Goal: Find specific page/section: Find specific page/section

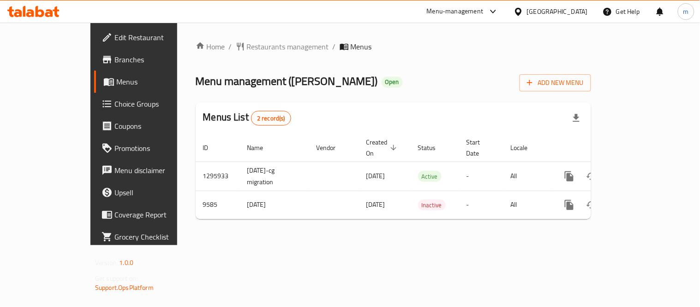
click at [247, 47] on span "Restaurants management" at bounding box center [288, 46] width 82 height 11
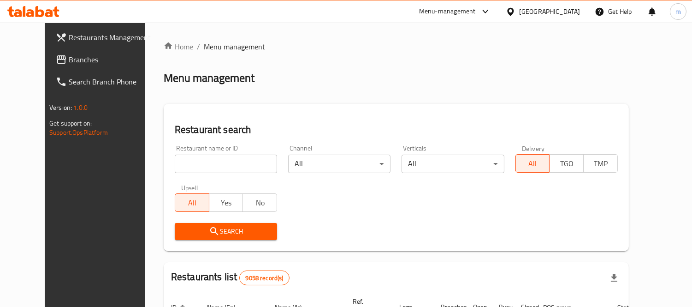
click at [210, 159] on input "search" at bounding box center [226, 164] width 102 height 18
paste input "5805"
type input "5805"
click button "Search" at bounding box center [226, 231] width 102 height 17
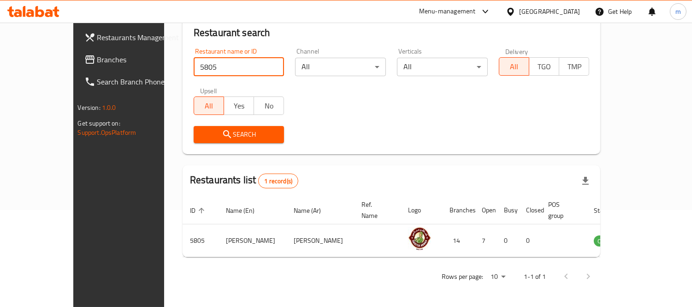
scroll to position [86, 0]
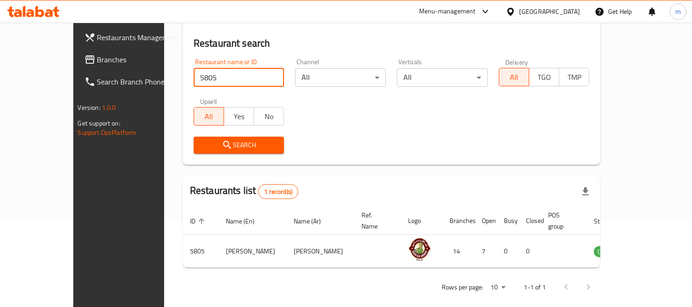
click at [570, 12] on div "[GEOGRAPHIC_DATA]" at bounding box center [549, 11] width 61 height 10
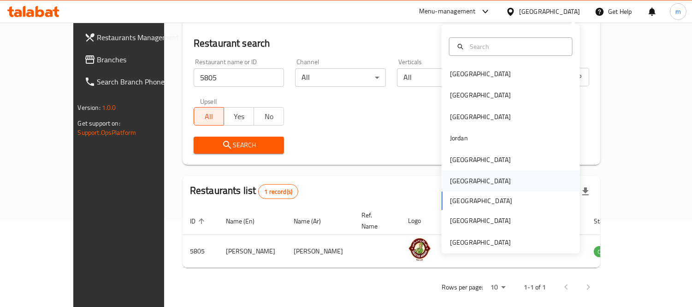
click at [457, 181] on div "[GEOGRAPHIC_DATA]" at bounding box center [480, 181] width 61 height 10
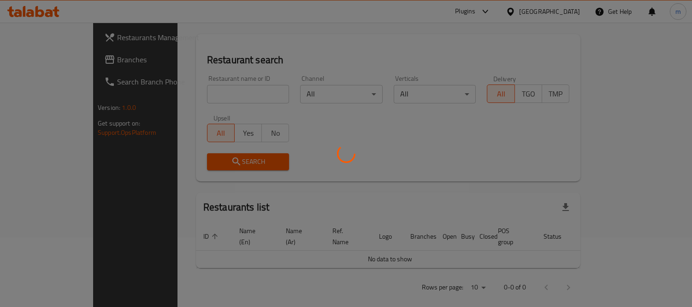
scroll to position [86, 0]
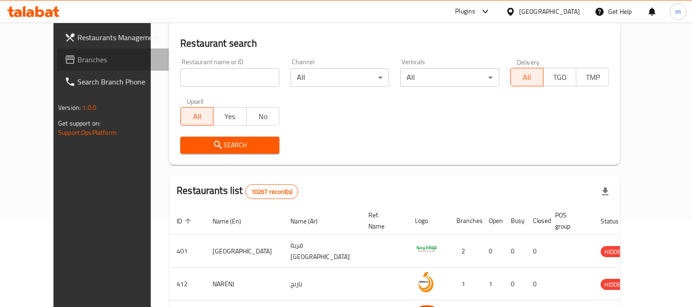
click at [77, 60] on span "Branches" at bounding box center [119, 59] width 84 height 11
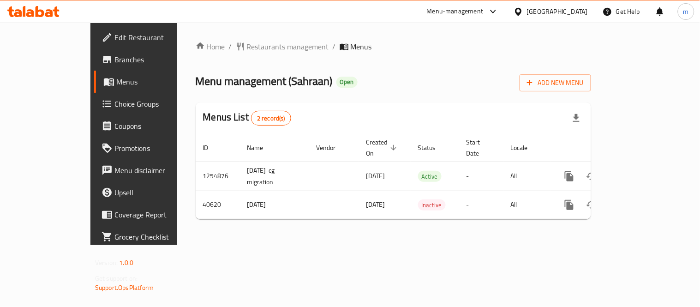
click at [247, 45] on span "Restaurants management" at bounding box center [288, 46] width 82 height 11
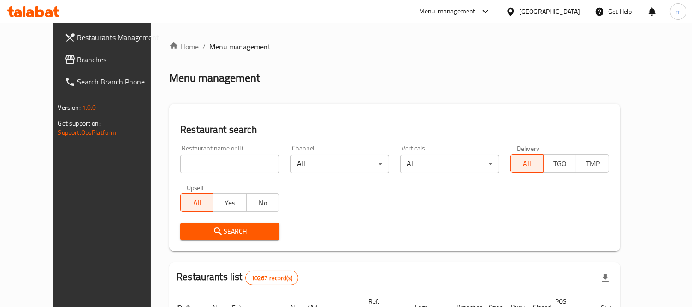
click at [214, 155] on input "search" at bounding box center [229, 164] width 99 height 18
paste input "21240"
type input "21240"
click button "Search" at bounding box center [229, 231] width 99 height 17
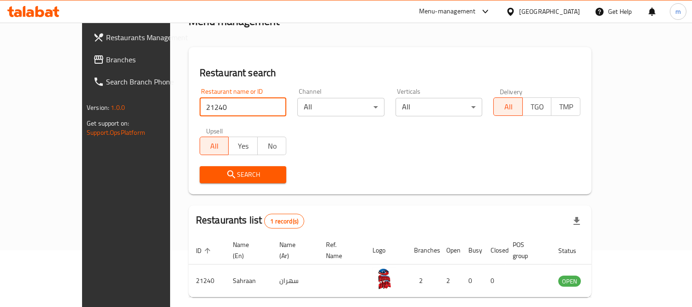
scroll to position [86, 0]
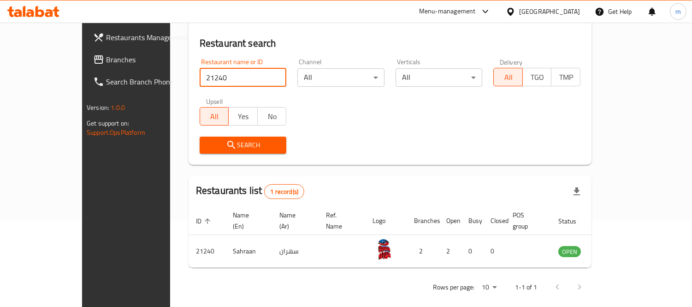
click at [566, 12] on div "[GEOGRAPHIC_DATA]" at bounding box center [549, 11] width 61 height 10
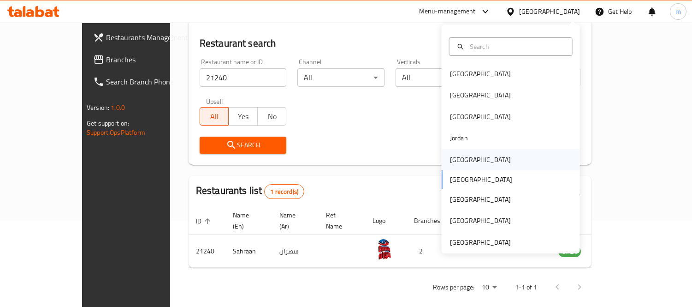
click at [458, 163] on div "[GEOGRAPHIC_DATA]" at bounding box center [480, 160] width 61 height 10
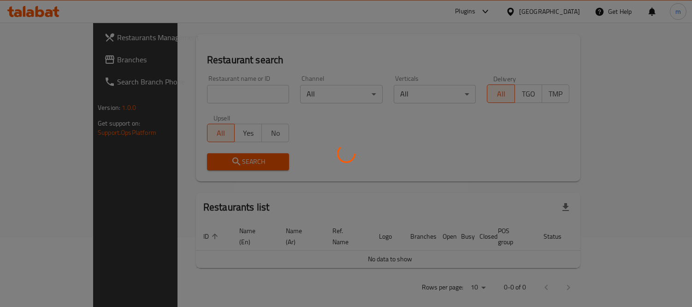
scroll to position [86, 0]
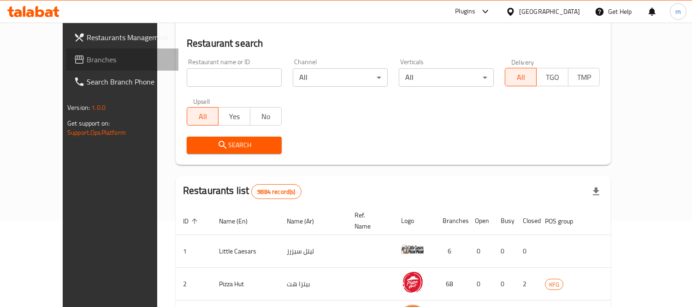
click at [87, 54] on span "Branches" at bounding box center [129, 59] width 84 height 11
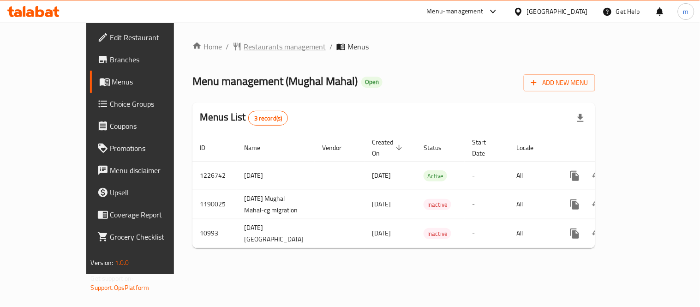
click at [244, 43] on span "Restaurants management" at bounding box center [285, 46] width 82 height 11
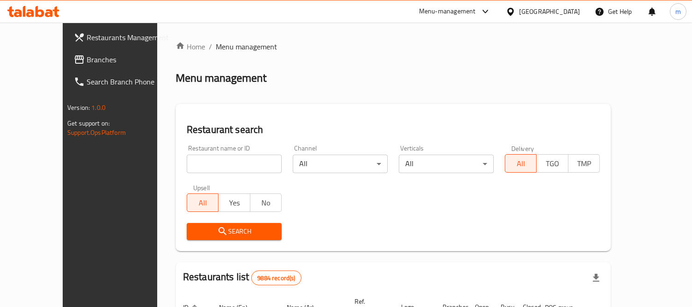
click at [226, 161] on input "search" at bounding box center [234, 164] width 95 height 18
paste input "6784"
type input "6784"
click button "Search" at bounding box center [234, 231] width 95 height 17
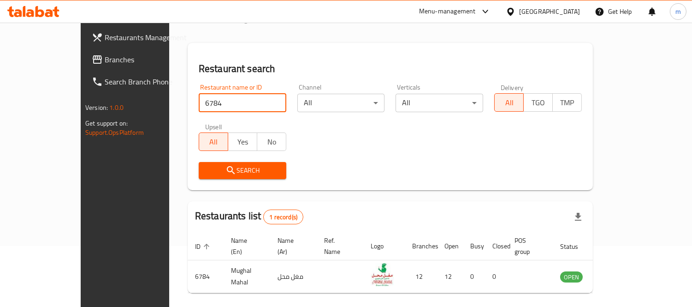
scroll to position [86, 0]
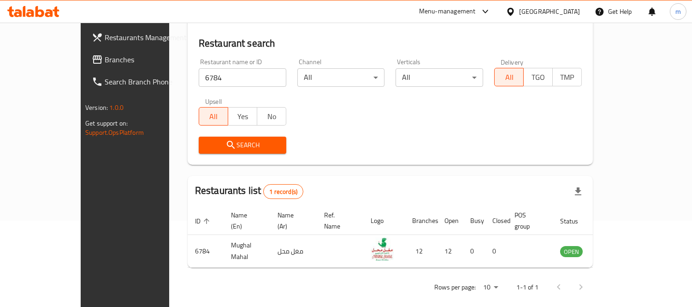
click at [569, 12] on div "[GEOGRAPHIC_DATA]" at bounding box center [549, 11] width 61 height 10
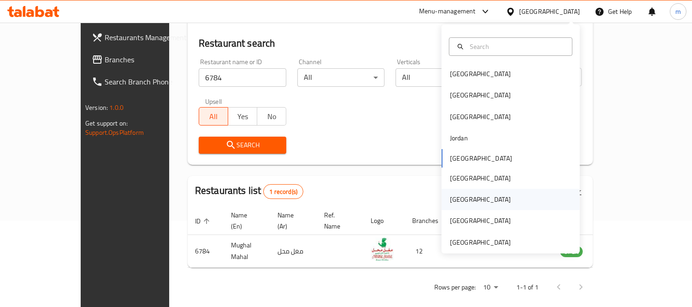
click at [454, 194] on div "[GEOGRAPHIC_DATA]" at bounding box center [480, 199] width 61 height 10
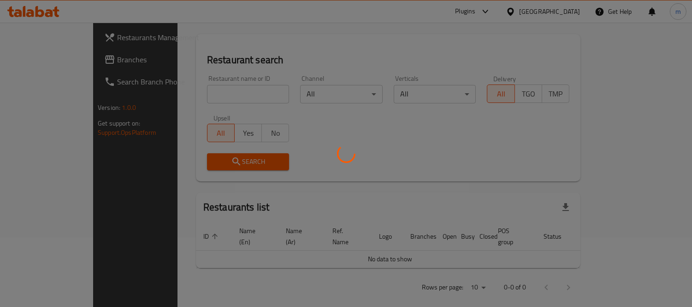
scroll to position [86, 0]
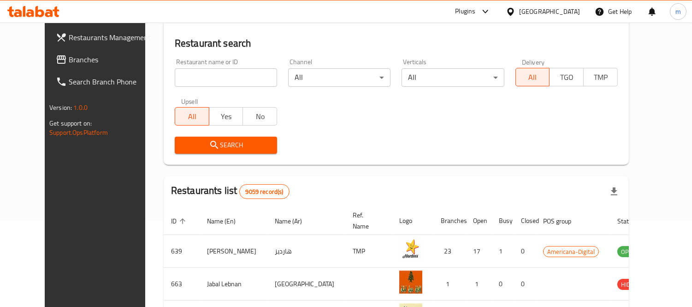
click at [69, 55] on span "Branches" at bounding box center [111, 59] width 84 height 11
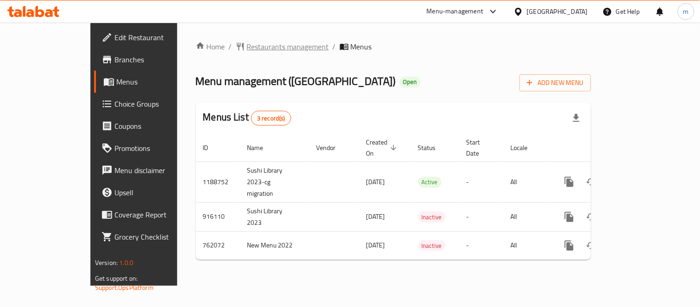
click at [247, 45] on span "Restaurants management" at bounding box center [288, 46] width 82 height 11
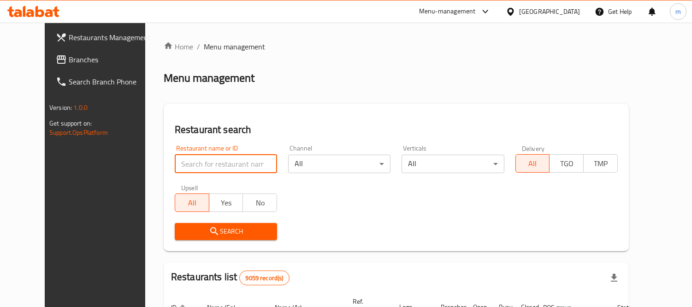
click at [236, 161] on input "search" at bounding box center [226, 164] width 102 height 18
paste input "632184"
type input "632184"
click button "Search" at bounding box center [226, 231] width 102 height 17
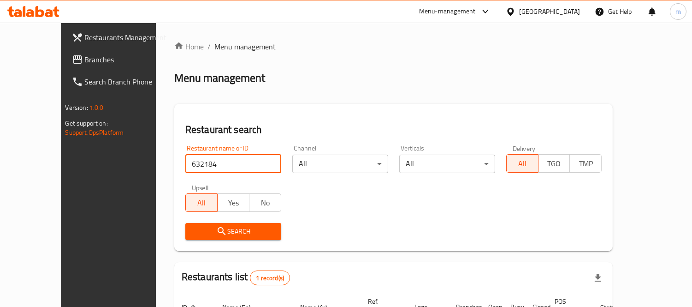
scroll to position [86, 0]
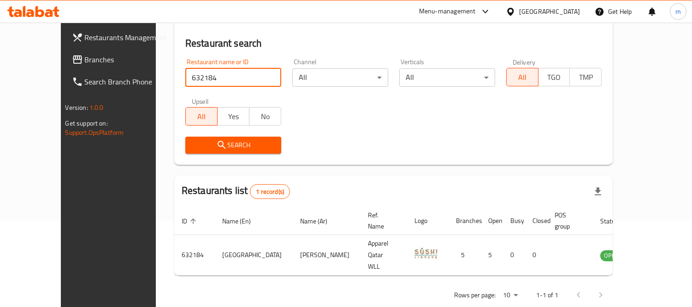
click at [514, 10] on icon at bounding box center [510, 11] width 6 height 8
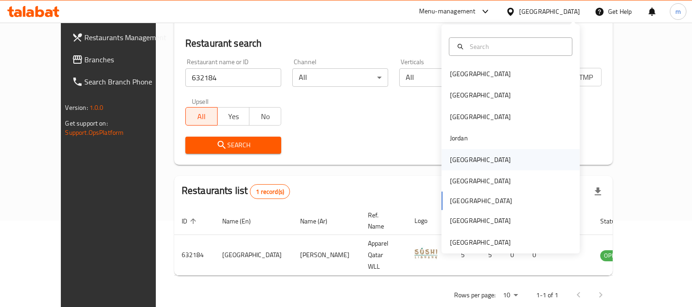
click at [453, 157] on div "[GEOGRAPHIC_DATA]" at bounding box center [480, 160] width 61 height 10
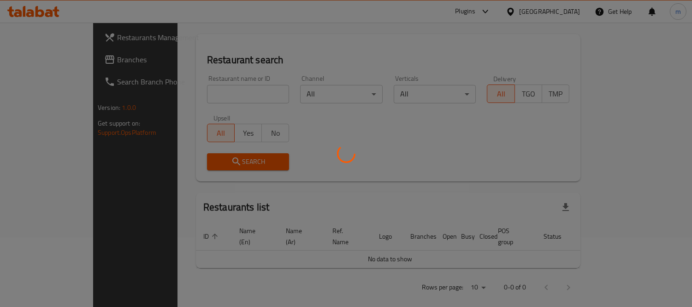
scroll to position [86, 0]
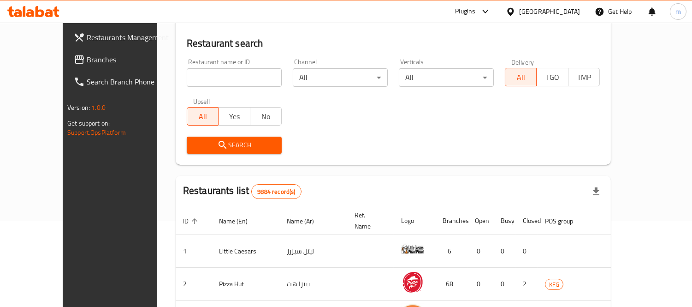
click at [87, 57] on span "Branches" at bounding box center [129, 59] width 84 height 11
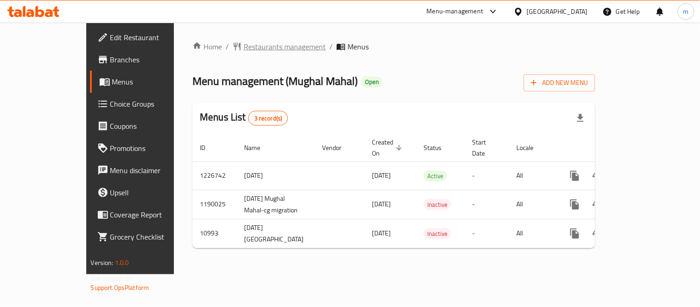
click at [244, 48] on span "Restaurants management" at bounding box center [285, 46] width 82 height 11
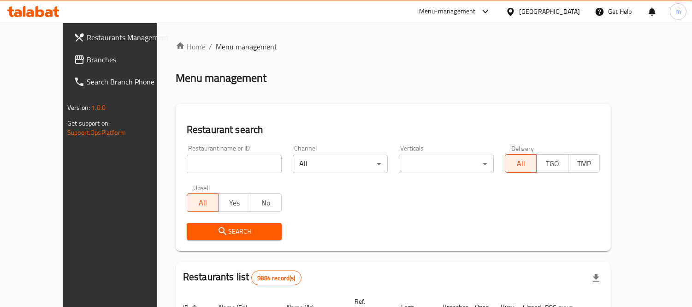
click at [208, 162] on input "search" at bounding box center [234, 164] width 95 height 18
paste input "6784"
type input "6784"
click button "Search" at bounding box center [234, 231] width 95 height 17
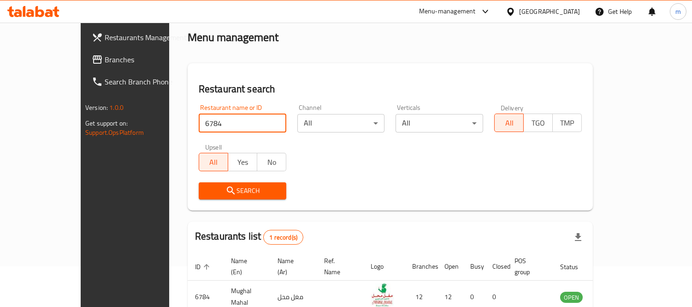
scroll to position [86, 0]
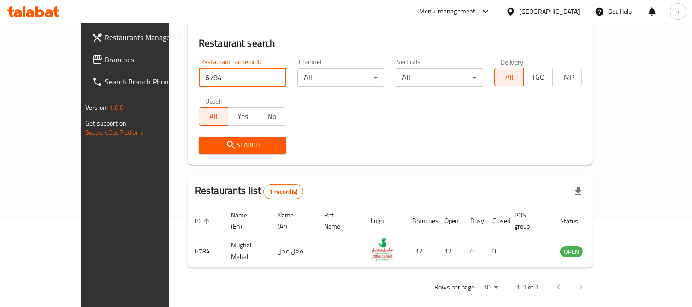
click at [571, 14] on div "Kuwait" at bounding box center [549, 11] width 61 height 10
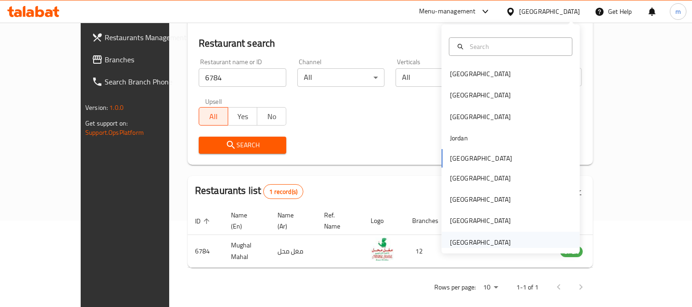
click at [469, 244] on div "[GEOGRAPHIC_DATA]" at bounding box center [480, 242] width 61 height 10
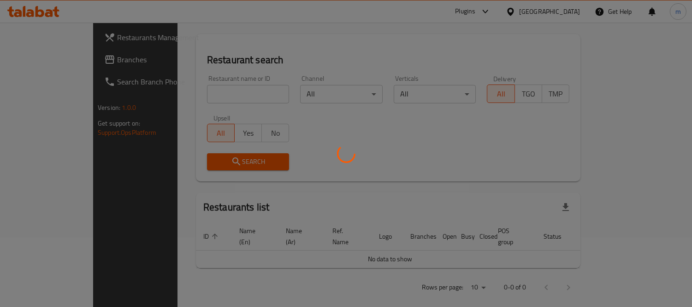
scroll to position [86, 0]
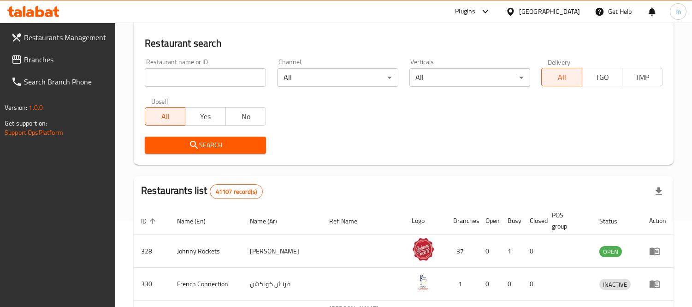
click at [42, 63] on span "Branches" at bounding box center [66, 59] width 84 height 11
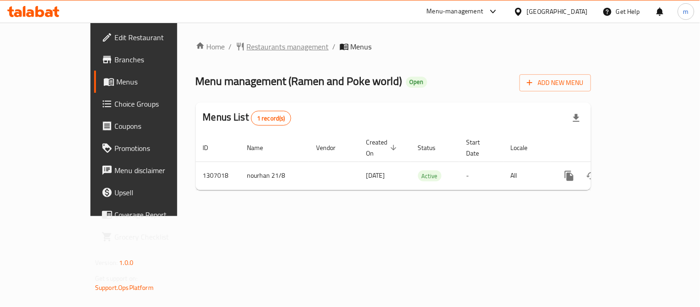
click at [247, 48] on span "Restaurants management" at bounding box center [288, 46] width 82 height 11
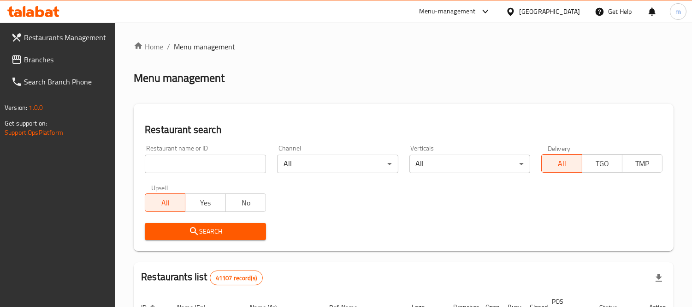
click at [210, 162] on input "search" at bounding box center [205, 164] width 121 height 18
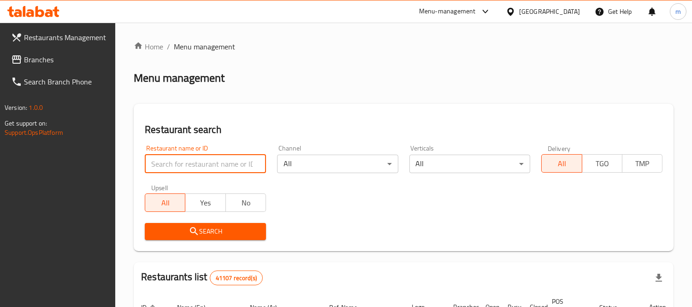
paste input "704255"
type input "704255"
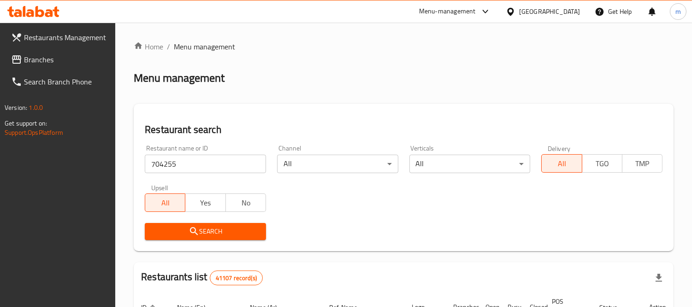
click at [198, 232] on icon "submit" at bounding box center [194, 231] width 11 height 11
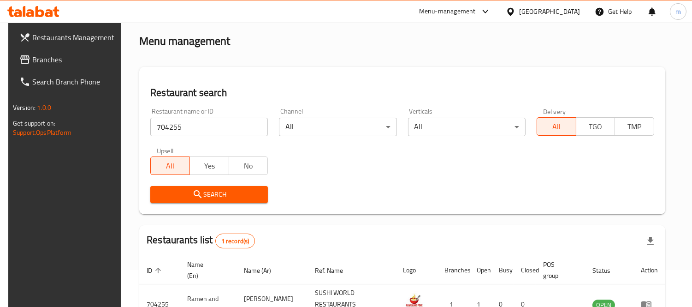
scroll to position [97, 0]
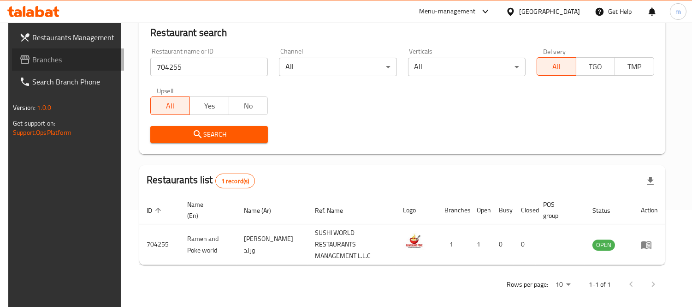
click at [52, 58] on span "Branches" at bounding box center [74, 59] width 84 height 11
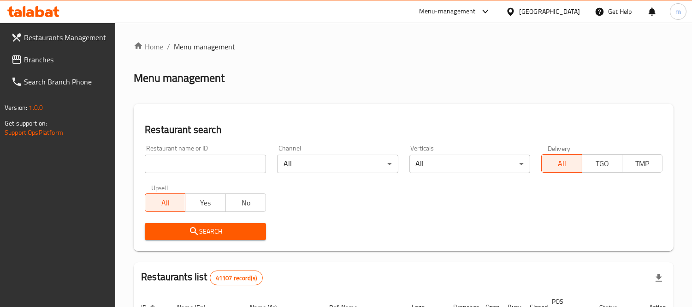
click at [203, 163] on input "search" at bounding box center [205, 164] width 121 height 18
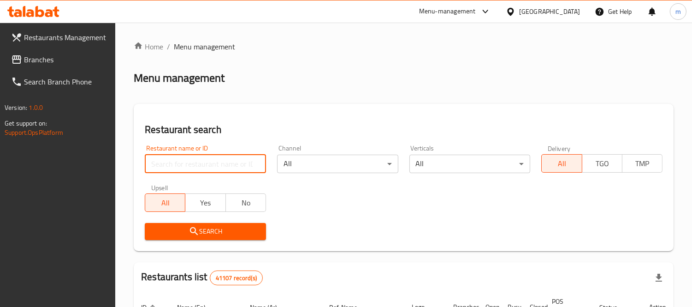
paste input "23141"
type input "23141"
click button "Search" at bounding box center [205, 231] width 121 height 17
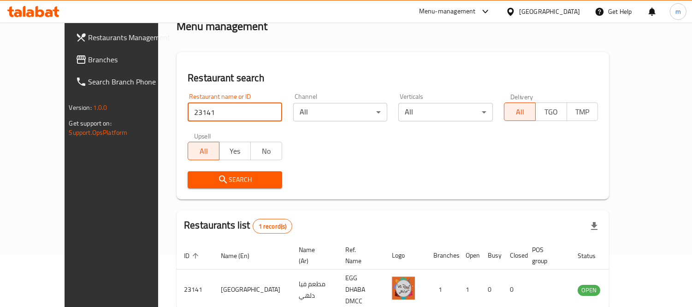
scroll to position [86, 0]
